Goal: Information Seeking & Learning: Learn about a topic

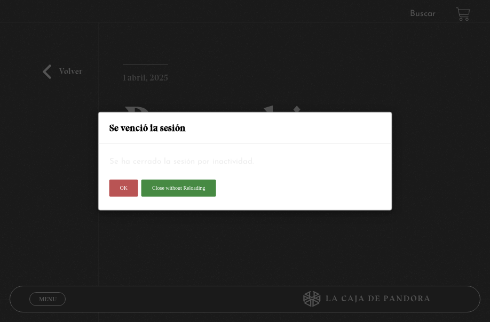
scroll to position [107, 0]
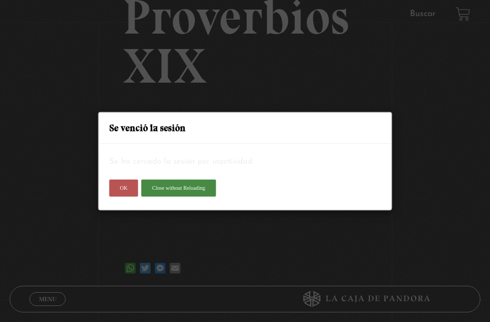
click at [117, 187] on button "OK" at bounding box center [123, 188] width 29 height 17
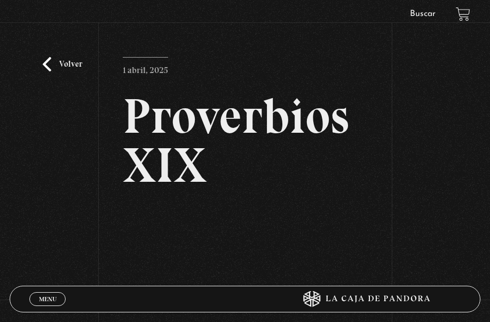
scroll to position [0, 0]
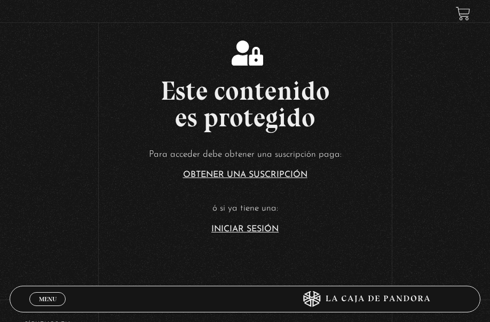
click at [276, 225] on link "Iniciar Sesión" at bounding box center [244, 229] width 67 height 9
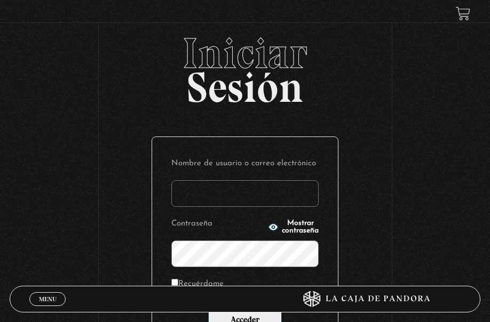
click at [281, 187] on input "Nombre de usuario o correo electrónico" at bounding box center [244, 193] width 147 height 27
type input "DMORALESPALAVECINO@GMAIL.COM"
click at [297, 222] on button "Mostrar contraseña" at bounding box center [293, 227] width 51 height 15
click at [290, 223] on span "Ocultar contraseña" at bounding box center [300, 227] width 37 height 15
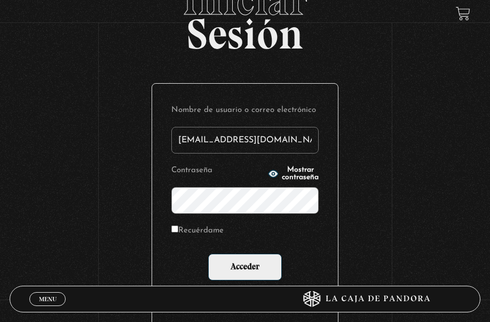
click at [199, 233] on label "Recuérdame" at bounding box center [197, 231] width 52 height 15
click at [178, 233] on input "Recuérdame" at bounding box center [174, 229] width 7 height 7
checkbox input "true"
click at [208, 254] on input "Acceder" at bounding box center [245, 267] width 74 height 27
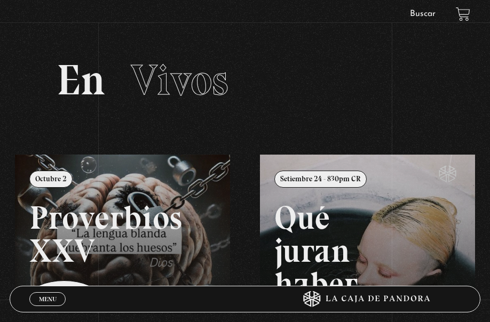
click at [428, 13] on link "Buscar" at bounding box center [423, 14] width 26 height 9
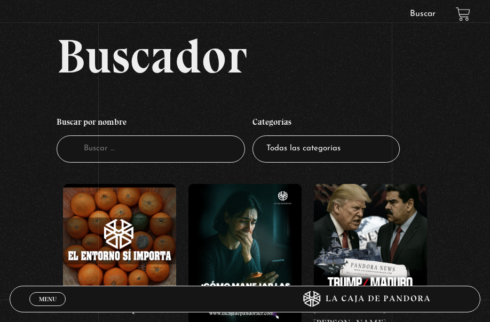
click at [321, 152] on select "Todas las categorías 11:11 Humanitario (1) Amo los Lunes (4) Análisis de series…" at bounding box center [325, 149] width 147 height 27
select select "centinelas"
click at [256, 136] on select "Todas las categorías 11:11 Humanitario (1) Amo los Lunes (4) Análisis de series…" at bounding box center [325, 149] width 147 height 27
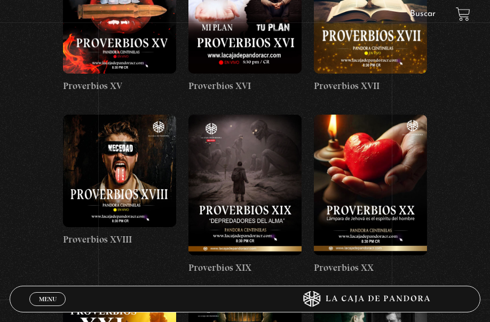
scroll to position [1067, 0]
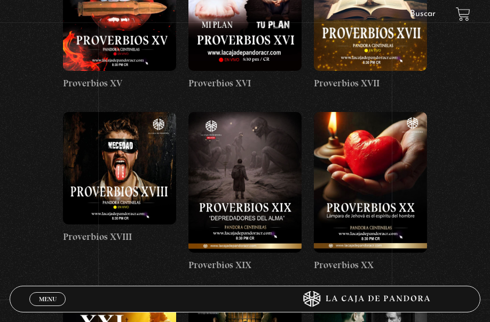
click at [251, 145] on figure at bounding box center [244, 182] width 113 height 141
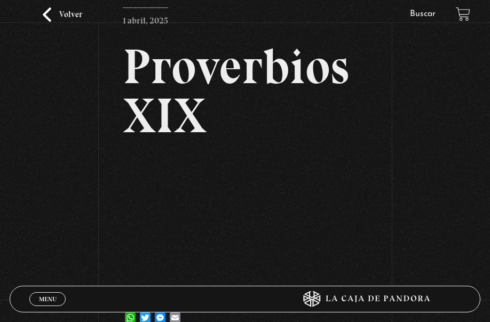
scroll to position [53, 0]
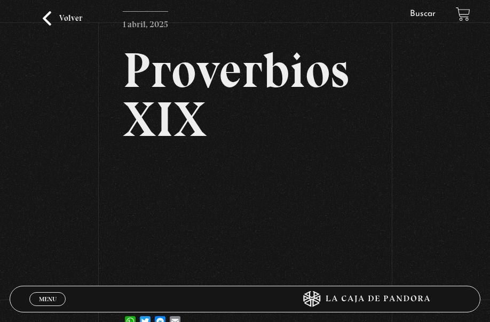
click at [52, 12] on link "Volver" at bounding box center [62, 18] width 39 height 14
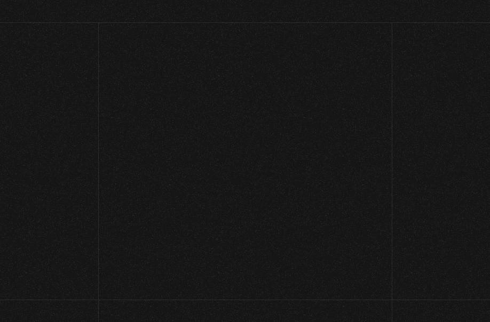
scroll to position [1121, 0]
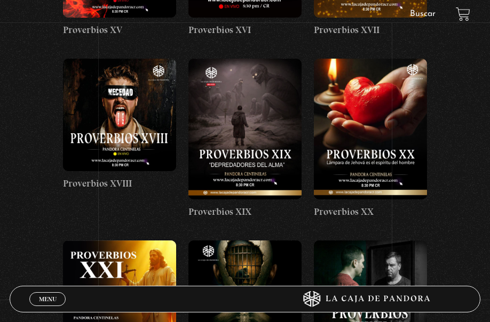
click at [379, 130] on figure at bounding box center [370, 129] width 113 height 141
